Goal: Task Accomplishment & Management: Manage account settings

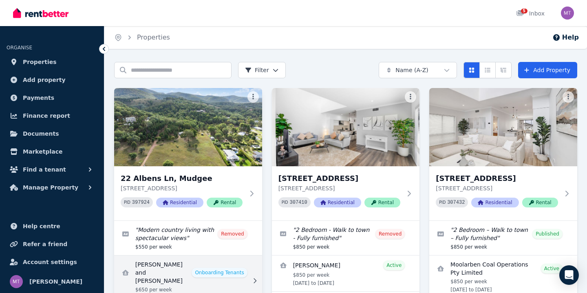
click at [157, 260] on link "View details for Sasha and Floyd Carbone" at bounding box center [188, 281] width 148 height 51
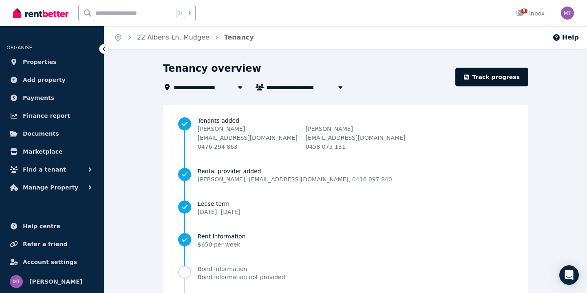
click at [499, 75] on link "Track progress" at bounding box center [491, 77] width 73 height 19
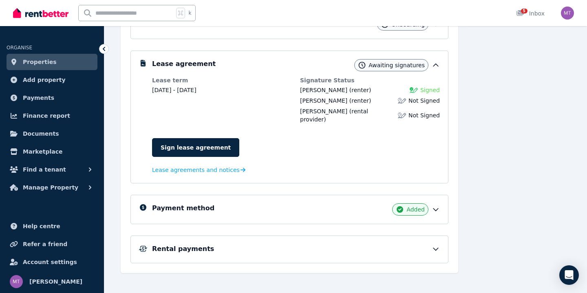
scroll to position [139, 0]
click at [431, 204] on div "Payment method Added" at bounding box center [296, 210] width 288 height 12
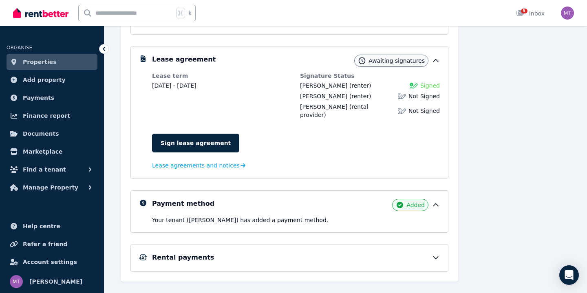
scroll to position [146, 0]
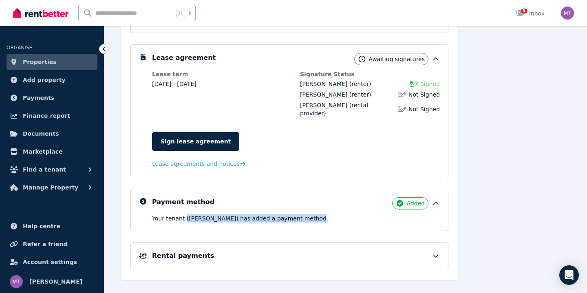
drag, startPoint x: 185, startPoint y: 212, endPoint x: 315, endPoint y: 207, distance: 129.7
click at [312, 214] on p "Your tenant (Sasha Carbone) has added a payment method." at bounding box center [296, 218] width 288 height 8
click at [437, 252] on icon at bounding box center [436, 256] width 8 height 8
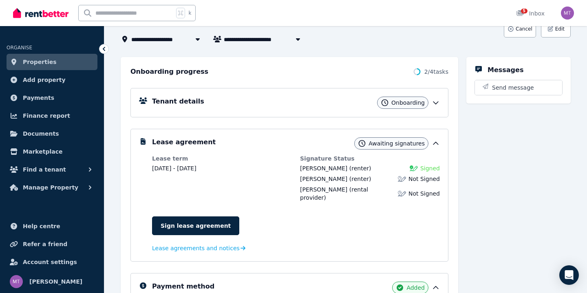
scroll to position [60, 0]
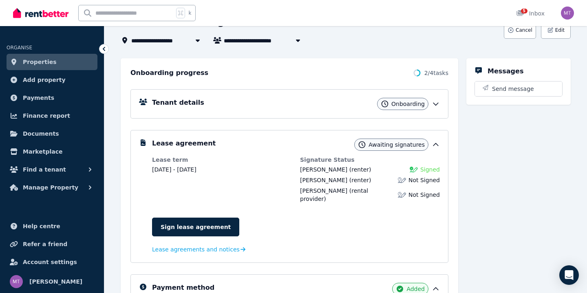
click at [438, 107] on icon at bounding box center [436, 104] width 8 height 8
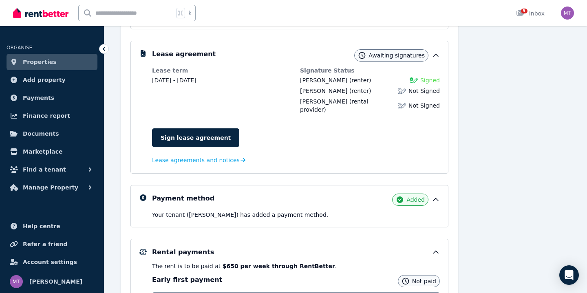
scroll to position [305, 0]
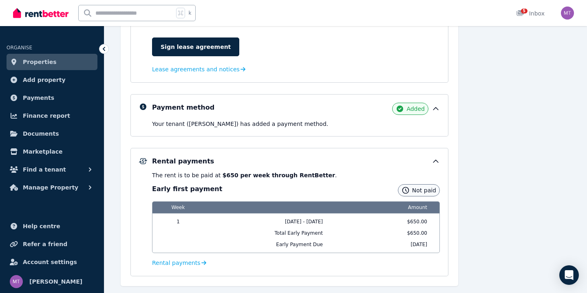
click at [224, 172] on b "$650 per week through RentBetter" at bounding box center [279, 175] width 113 height 7
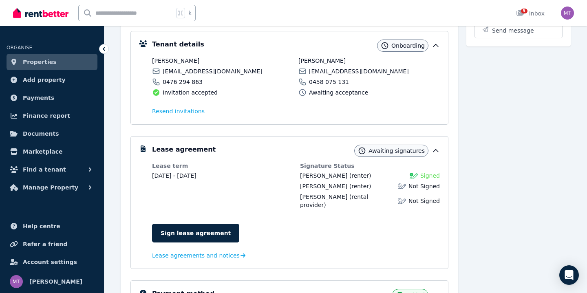
scroll to position [138, 0]
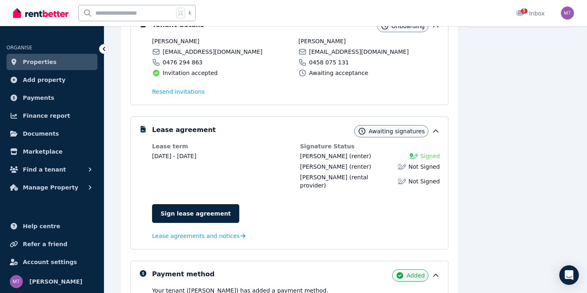
click at [204, 150] on div "Lease term 29 Aug 2025 - 27 Aug 2026" at bounding box center [222, 165] width 140 height 47
click at [204, 155] on dd "29 Aug 2025 - 27 Aug 2026" at bounding box center [222, 156] width 140 height 8
click at [333, 150] on dt "Signature Status" at bounding box center [370, 146] width 140 height 8
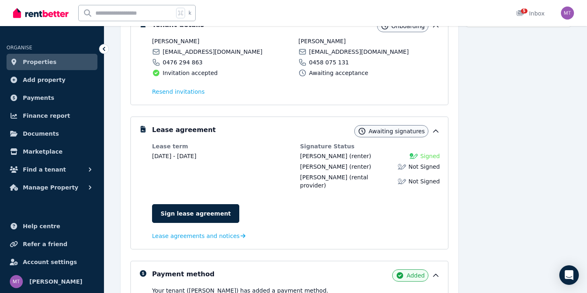
click at [333, 150] on dt "Signature Status" at bounding box center [370, 146] width 140 height 8
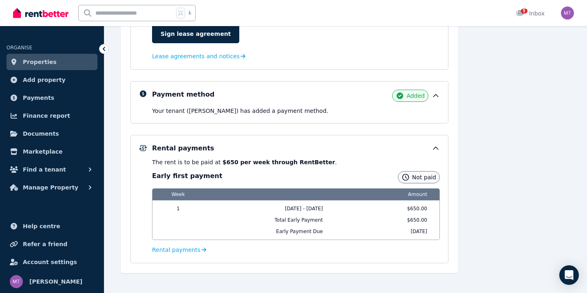
scroll to position [317, 0]
click at [300, 159] on b "$650 per week through RentBetter" at bounding box center [279, 162] width 113 height 7
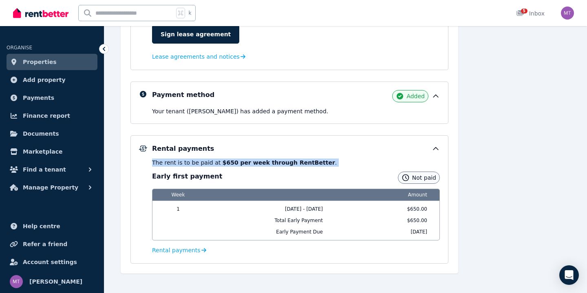
click at [300, 159] on b "$650 per week through RentBetter" at bounding box center [279, 162] width 113 height 7
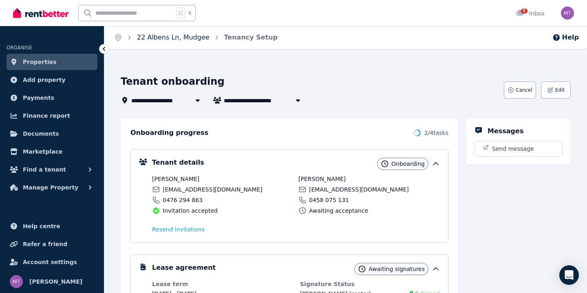
scroll to position [0, 0]
click at [160, 43] on ol "Home 22 Albens Ln, Mudgee Tenancy Setup" at bounding box center [195, 37] width 183 height 23
click at [160, 37] on link "22 Albens Ln, Mudgee" at bounding box center [173, 37] width 73 height 8
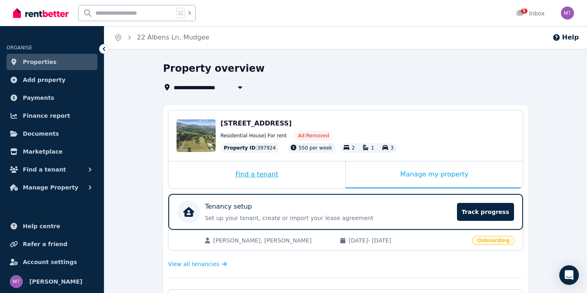
click at [256, 172] on div "Find a tenant" at bounding box center [256, 174] width 177 height 27
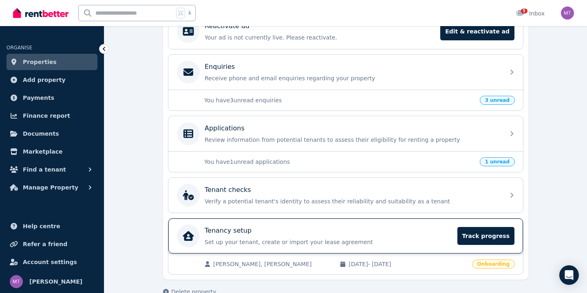
scroll to position [178, 0]
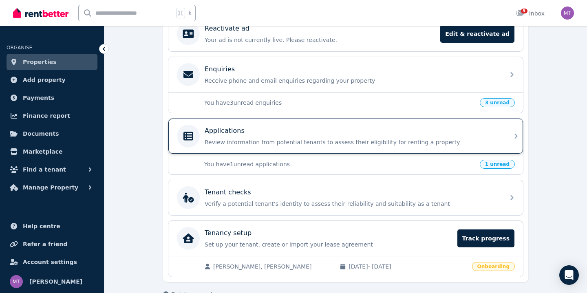
click at [379, 143] on p "Review information from potential tenants to assess their eligibility for renti…" at bounding box center [352, 142] width 295 height 8
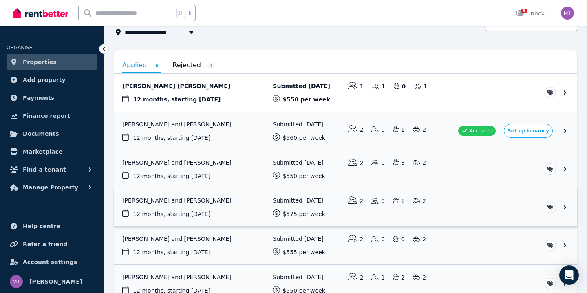
scroll to position [59, 0]
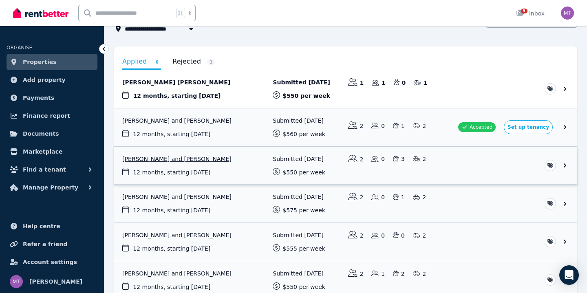
click at [566, 168] on link "View application: Hannah Clark and Jackson Blackie" at bounding box center [345, 166] width 463 height 38
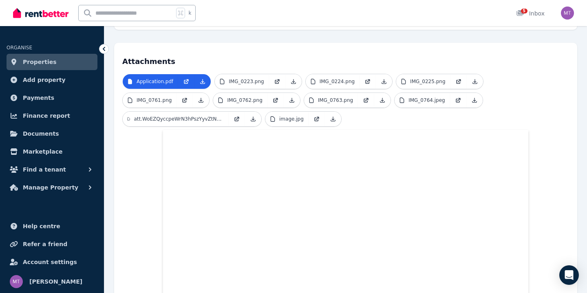
scroll to position [170, 0]
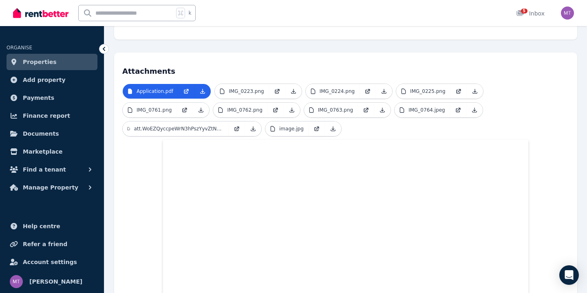
click at [104, 48] on icon at bounding box center [104, 49] width 2 height 4
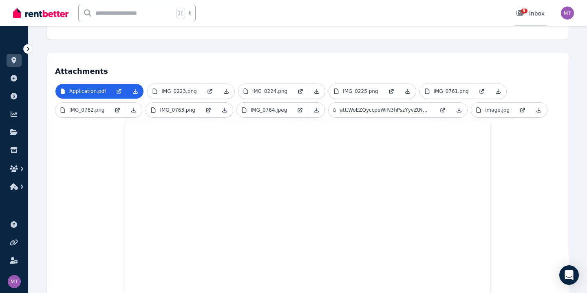
click at [527, 16] on div "5" at bounding box center [522, 13] width 13 height 8
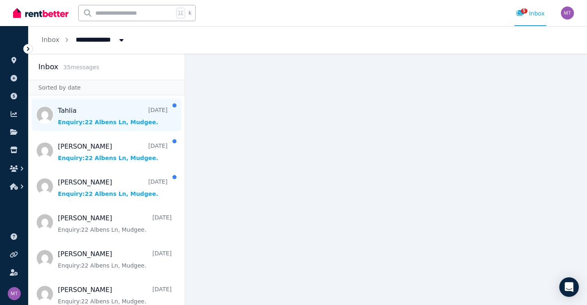
click at [126, 120] on span "Message list" at bounding box center [107, 115] width 156 height 33
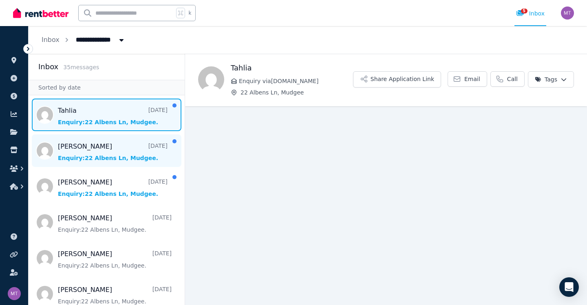
click at [120, 146] on span "Message list" at bounding box center [107, 151] width 156 height 33
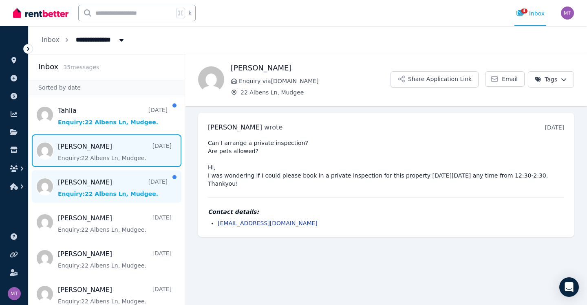
click at [133, 181] on span "Message list" at bounding box center [107, 186] width 156 height 33
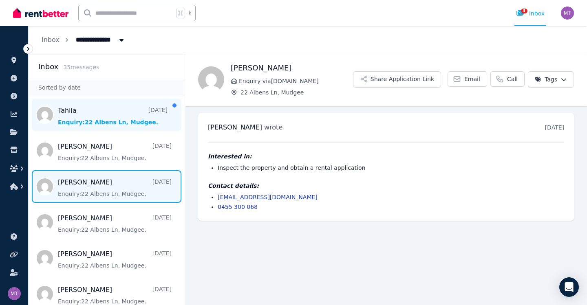
click at [139, 128] on span "Message list" at bounding box center [107, 115] width 156 height 33
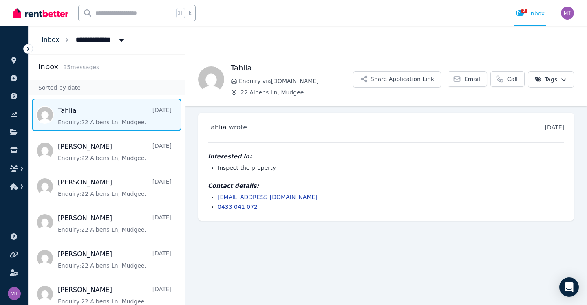
click at [47, 42] on link "Inbox" at bounding box center [51, 40] width 18 height 8
click at [54, 39] on link "Inbox" at bounding box center [51, 40] width 18 height 8
click at [50, 37] on link "Inbox" at bounding box center [51, 40] width 18 height 8
click at [14, 58] on icon at bounding box center [13, 60] width 5 height 7
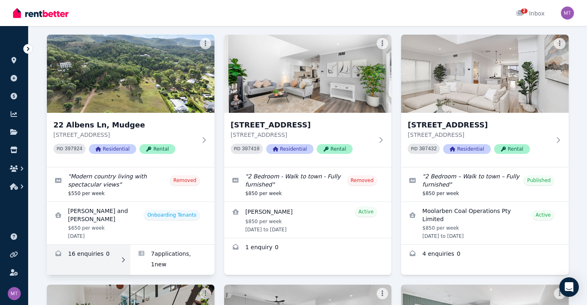
scroll to position [54, 0]
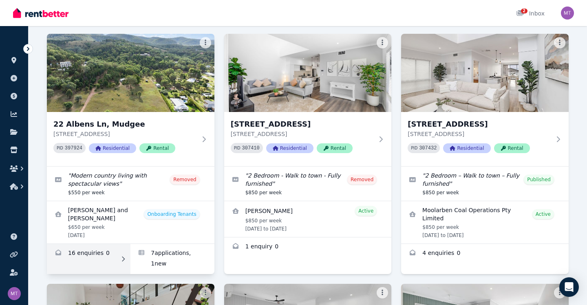
click at [119, 246] on link "Enquiries for 22 Albens Ln, Mudgee" at bounding box center [89, 259] width 84 height 30
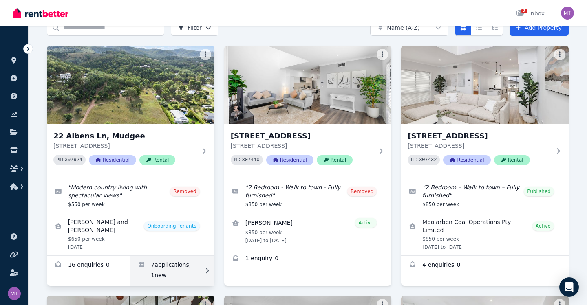
scroll to position [43, 0]
click at [182, 265] on link "Applications for 22 Albens Ln, Mudgee" at bounding box center [172, 271] width 84 height 30
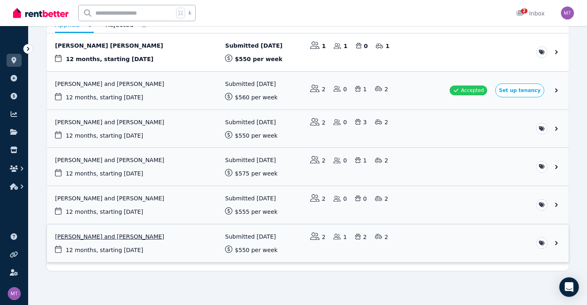
scroll to position [95, 0]
click at [494, 243] on link "View application: Selina Holmes and Joshua Humphries" at bounding box center [308, 244] width 522 height 38
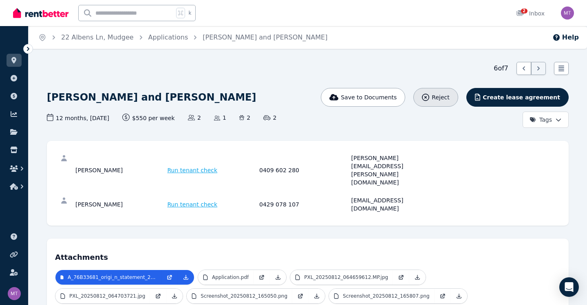
click at [447, 101] on span "Reject" at bounding box center [441, 97] width 18 height 8
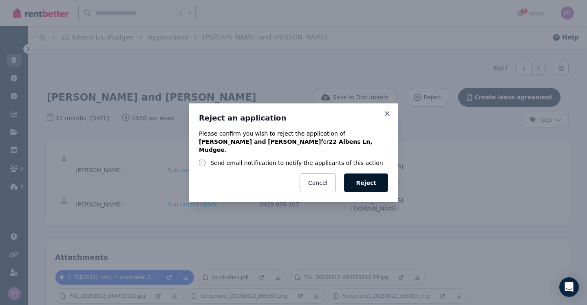
click at [353, 174] on button "Reject" at bounding box center [366, 183] width 44 height 19
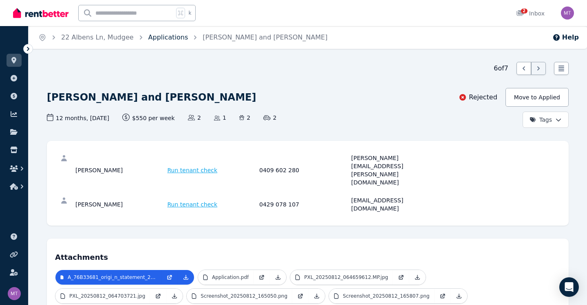
click at [149, 38] on link "Applications" at bounding box center [168, 37] width 40 height 8
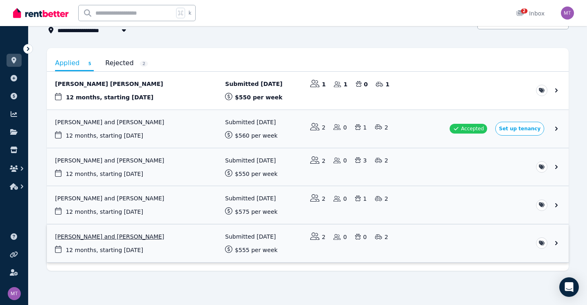
scroll to position [57, 0]
click at [190, 238] on link "View application: Josiah King and Sian Muller" at bounding box center [308, 244] width 522 height 38
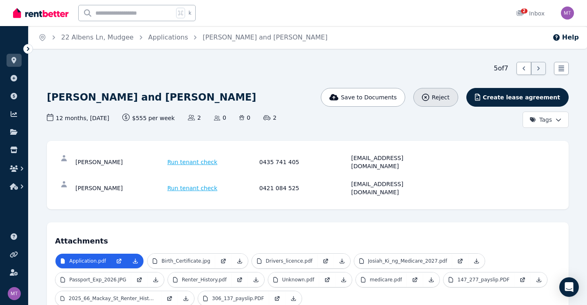
click at [456, 93] on button "Reject" at bounding box center [435, 97] width 44 height 19
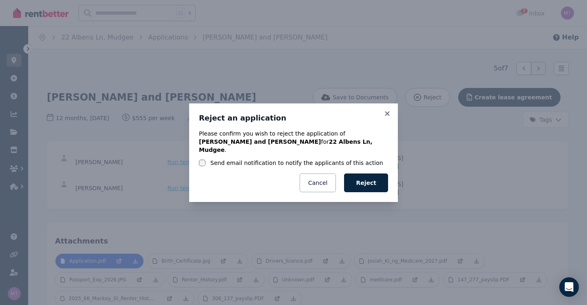
click at [272, 159] on label "Send email notification to notify the applicants of this action" at bounding box center [296, 163] width 173 height 8
click at [375, 179] on button "Reject" at bounding box center [366, 183] width 44 height 19
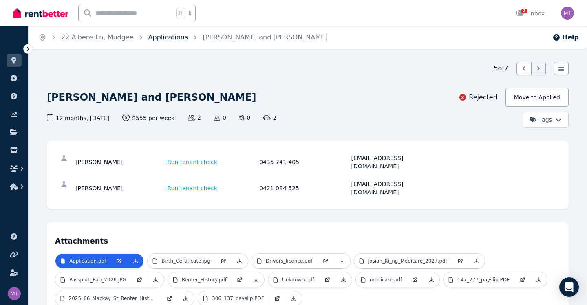
click at [164, 39] on link "Applications" at bounding box center [168, 37] width 40 height 8
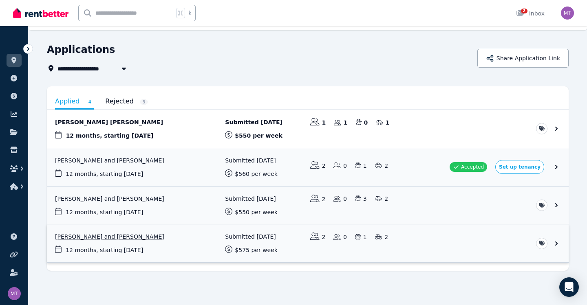
scroll to position [19, 0]
click at [204, 241] on link "View application: Kristee Jobson and Brendan Van Spreeuwel" at bounding box center [308, 244] width 522 height 38
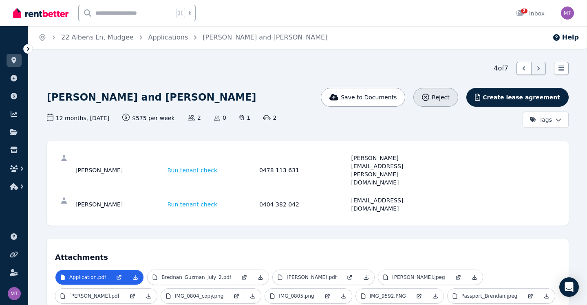
click at [449, 97] on span "Reject" at bounding box center [441, 97] width 18 height 8
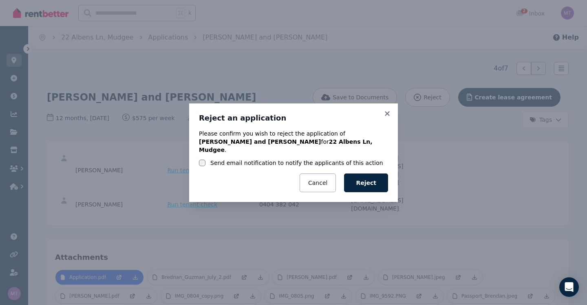
click at [323, 163] on div "Please confirm you wish to reject the application of Kristee Jobson and Brendan…" at bounding box center [293, 161] width 189 height 63
click at [323, 160] on label "Send email notification to notify the applicants of this action" at bounding box center [296, 163] width 173 height 8
click at [367, 183] on button "Reject" at bounding box center [366, 183] width 44 height 19
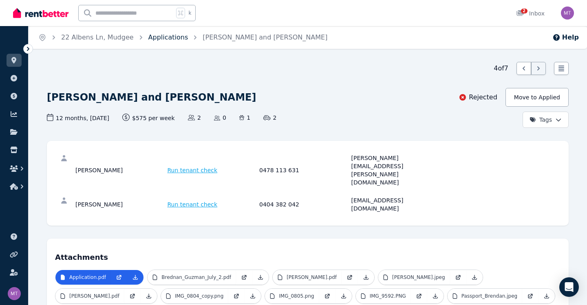
click at [148, 35] on link "Applications" at bounding box center [168, 37] width 40 height 8
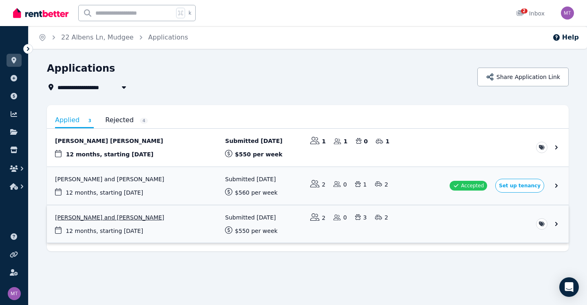
click at [184, 217] on link "View application: Hannah Clark and Jackson Blackie" at bounding box center [308, 224] width 522 height 38
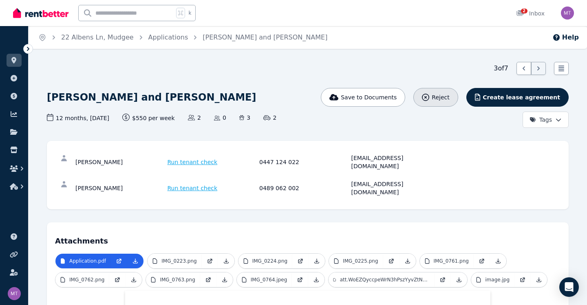
click at [449, 98] on span "Reject" at bounding box center [441, 97] width 18 height 8
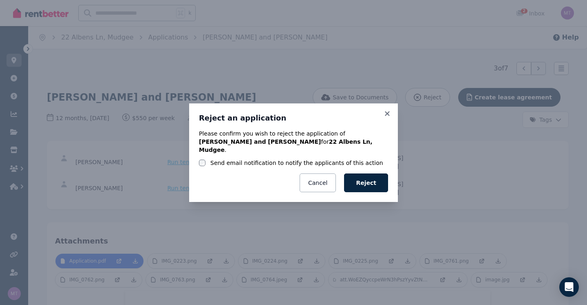
click at [323, 159] on label "Send email notification to notify the applicants of this action" at bounding box center [296, 163] width 173 height 8
click at [360, 177] on button "Reject" at bounding box center [366, 183] width 44 height 19
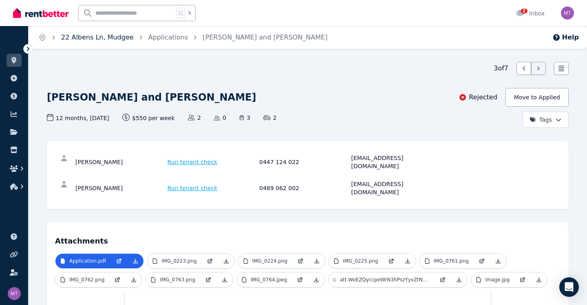
click at [71, 37] on link "22 Albens Ln, Mudgee" at bounding box center [97, 37] width 73 height 8
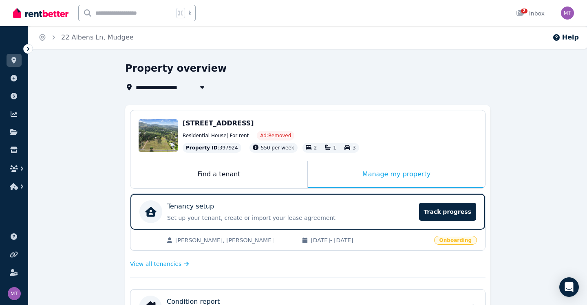
click at [200, 178] on div "Find a tenant" at bounding box center [218, 174] width 177 height 27
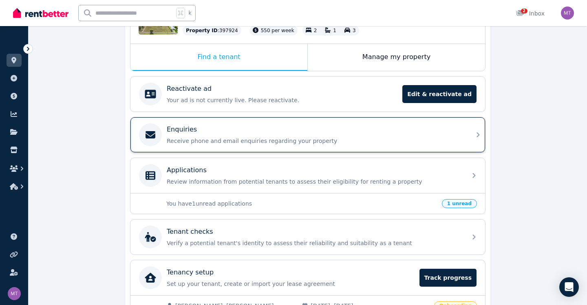
scroll to position [118, 0]
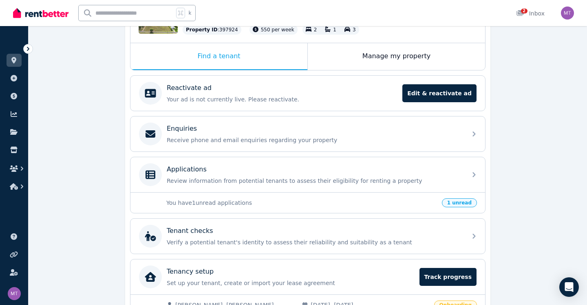
click at [341, 201] on p "You have 1 unread applications" at bounding box center [301, 203] width 271 height 8
click at [462, 204] on span "1 unread" at bounding box center [459, 203] width 35 height 9
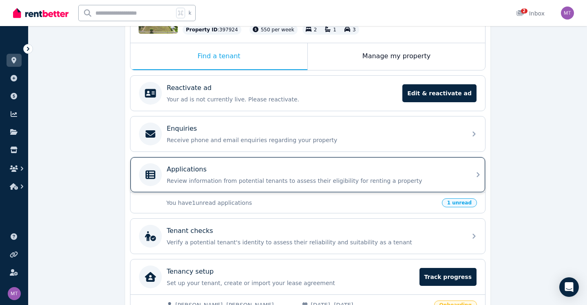
click at [459, 183] on p "Review information from potential tenants to assess their eligibility for renti…" at bounding box center [314, 181] width 295 height 8
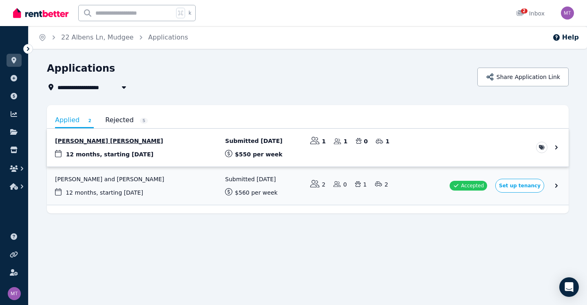
click at [190, 140] on link "View application: Dev Anand Dorasamy" at bounding box center [308, 148] width 522 height 38
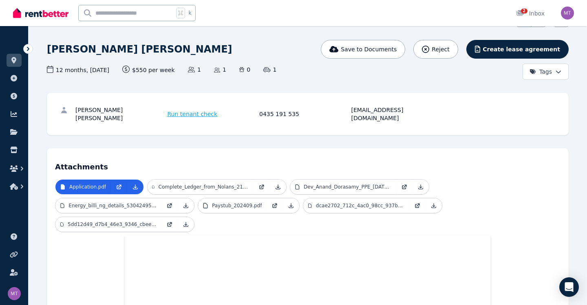
scroll to position [42, 0]
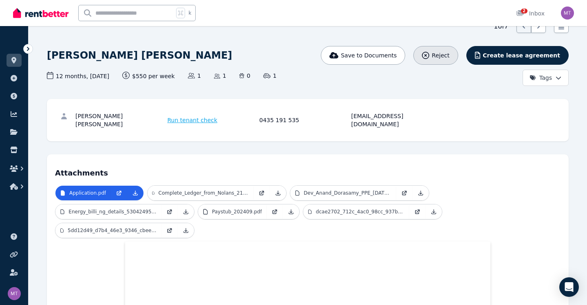
click at [450, 50] on button "Reject" at bounding box center [435, 55] width 44 height 19
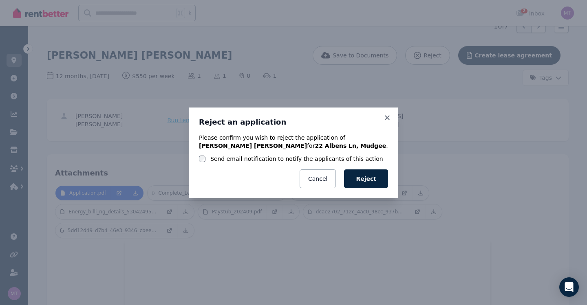
click at [350, 155] on label "Send email notification to notify the applicants of this action" at bounding box center [296, 159] width 173 height 8
click at [365, 183] on button "Reject" at bounding box center [366, 179] width 44 height 19
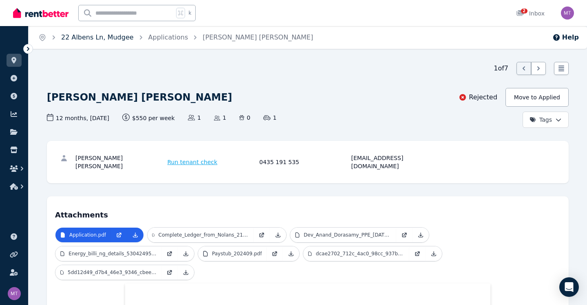
scroll to position [0, 0]
click at [73, 41] on link "22 Albens Ln, Mudgee" at bounding box center [97, 37] width 73 height 8
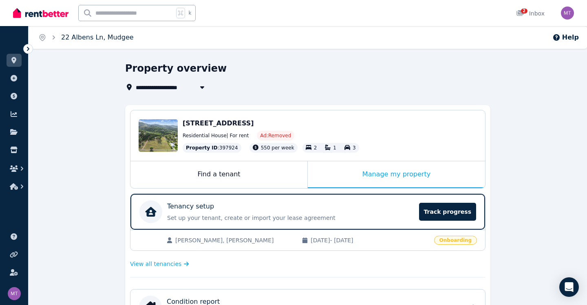
click at [81, 37] on link "22 Albens Ln, Mudgee" at bounding box center [97, 37] width 73 height 8
click at [43, 12] on img at bounding box center [40, 13] width 55 height 12
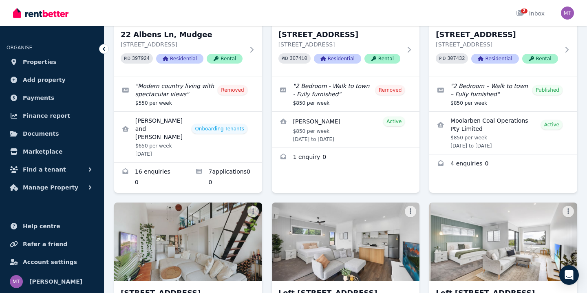
scroll to position [148, 0]
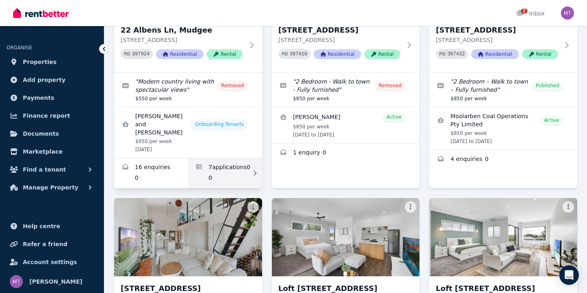
click at [205, 158] on link "Applications for 22 Albens Ln, Mudgee" at bounding box center [225, 173] width 74 height 30
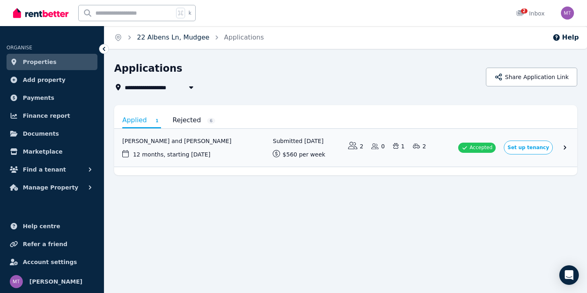
click at [167, 40] on link "22 Albens Ln, Mudgee" at bounding box center [173, 37] width 73 height 8
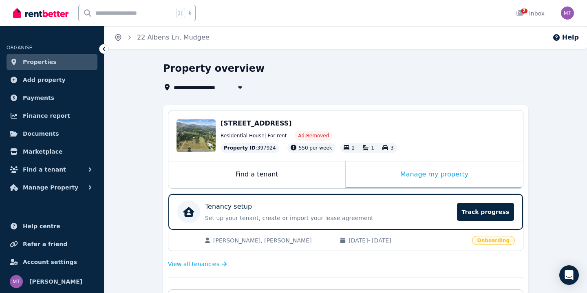
click at [117, 36] on icon "Breadcrumb" at bounding box center [118, 37] width 8 height 8
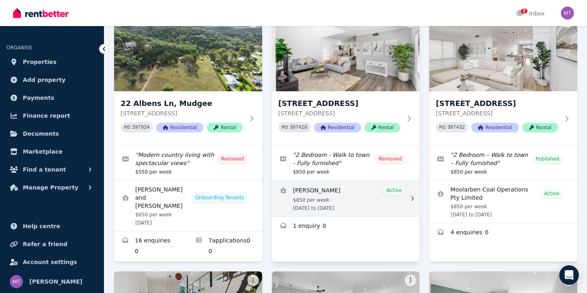
scroll to position [73, 0]
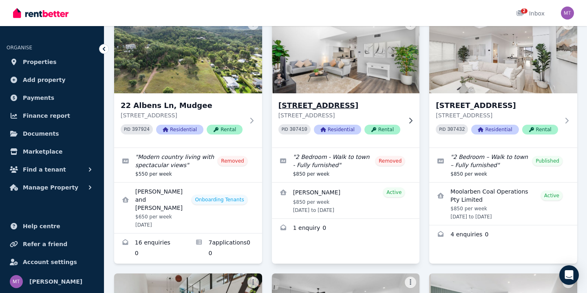
click at [415, 121] on icon at bounding box center [410, 120] width 8 height 7
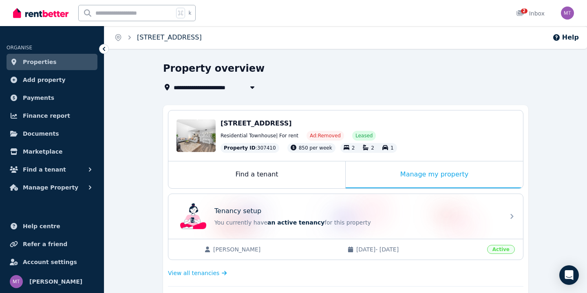
click at [163, 38] on link "[STREET_ADDRESS]" at bounding box center [169, 37] width 65 height 8
click at [119, 38] on icon "Breadcrumb" at bounding box center [118, 37] width 8 height 8
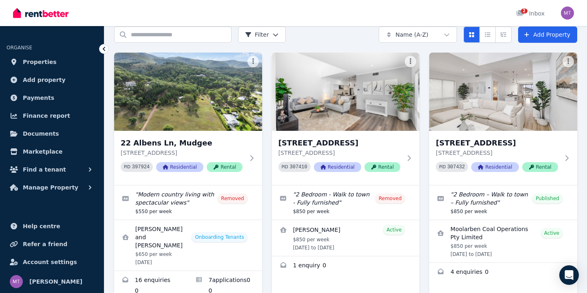
scroll to position [35, 0]
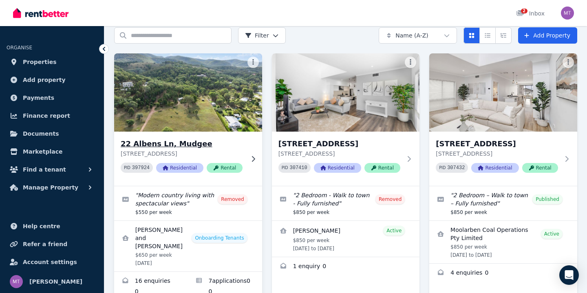
click at [183, 112] on img at bounding box center [187, 92] width 155 height 82
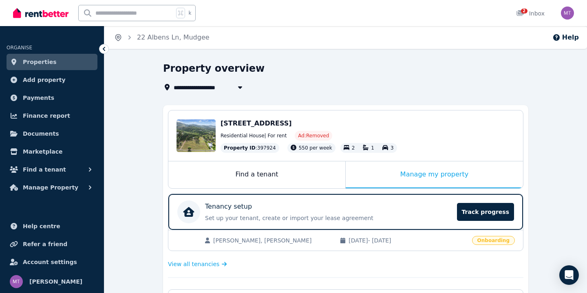
click at [119, 39] on icon "Breadcrumb" at bounding box center [118, 37] width 8 height 8
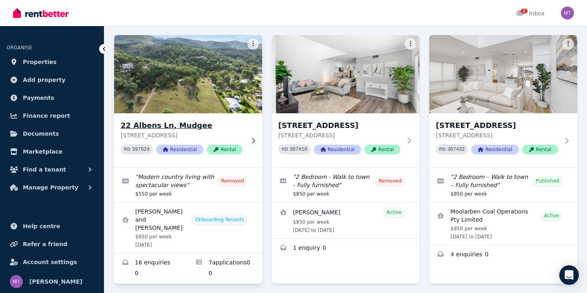
scroll to position [59, 0]
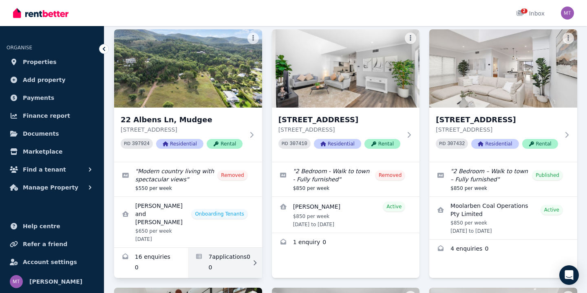
click at [234, 272] on link "Applications for 22 Albens Ln, Mudgee" at bounding box center [225, 263] width 74 height 30
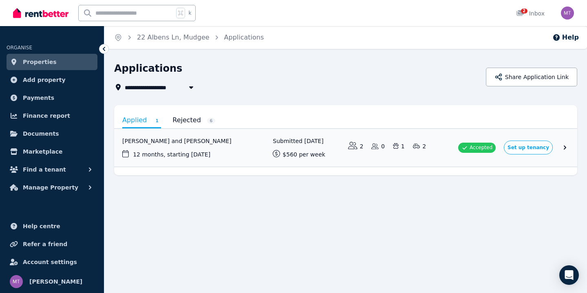
click at [196, 120] on link "Rejected 6" at bounding box center [193, 120] width 43 height 14
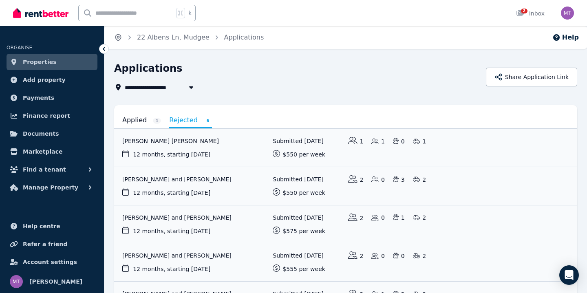
click at [119, 37] on icon "Breadcrumb" at bounding box center [118, 37] width 2 height 2
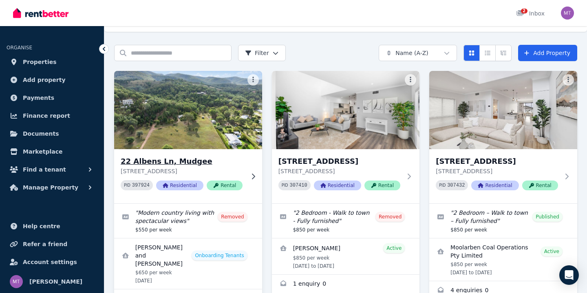
scroll to position [19, 0]
